Goal: Check status: Check status

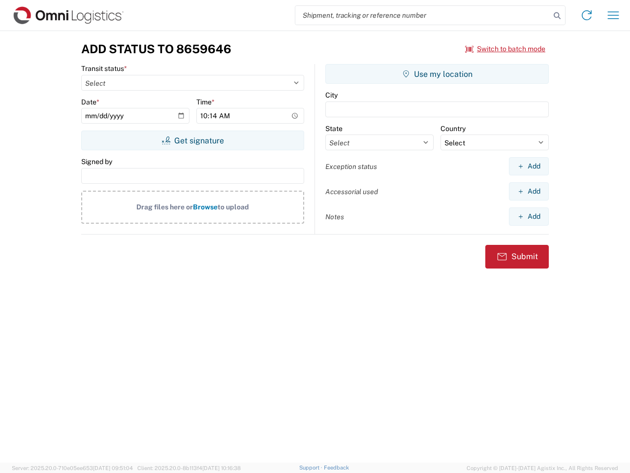
click at [423, 15] on input "search" at bounding box center [423, 15] width 255 height 19
click at [558, 16] on icon at bounding box center [558, 16] width 14 height 14
click at [587, 15] on icon at bounding box center [587, 15] width 16 height 16
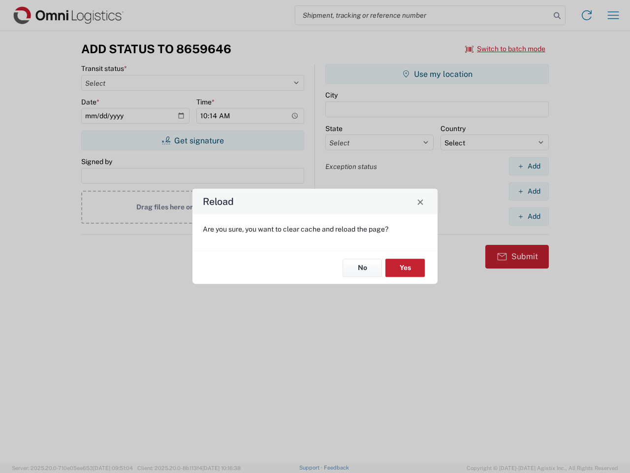
click at [614, 15] on div "Reload Are you sure, you want to clear cache and reload the page? No Yes" at bounding box center [315, 236] width 630 height 473
click at [506, 49] on div "Reload Are you sure, you want to clear cache and reload the page? No Yes" at bounding box center [315, 236] width 630 height 473
click at [193, 140] on div "Reload Are you sure, you want to clear cache and reload the page? No Yes" at bounding box center [315, 236] width 630 height 473
click at [437, 74] on div "Reload Are you sure, you want to clear cache and reload the page? No Yes" at bounding box center [315, 236] width 630 height 473
click at [529, 166] on div "Reload Are you sure, you want to clear cache and reload the page? No Yes" at bounding box center [315, 236] width 630 height 473
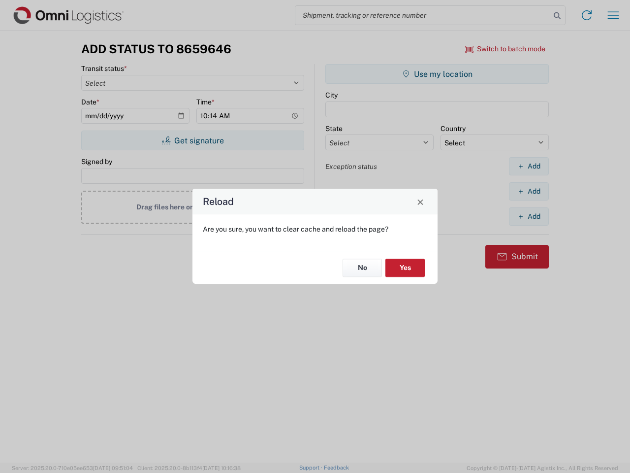
click at [529, 191] on div "Reload Are you sure, you want to clear cache and reload the page? No Yes" at bounding box center [315, 236] width 630 height 473
click at [529, 216] on div "Reload Are you sure, you want to clear cache and reload the page? No Yes" at bounding box center [315, 236] width 630 height 473
